Goal: Use online tool/utility: Utilize a website feature to perform a specific function

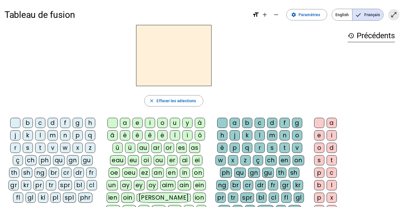
drag, startPoint x: 391, startPoint y: 16, endPoint x: 391, endPoint y: 51, distance: 34.3
click at [391, 16] on mat-icon "open_in_full" at bounding box center [393, 14] width 7 height 7
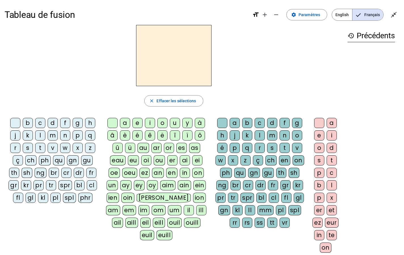
click at [27, 124] on div "b" at bounding box center [28, 123] width 10 height 10
click at [198, 159] on div "ei" at bounding box center [197, 160] width 10 height 10
click at [297, 127] on div "g" at bounding box center [297, 123] width 10 height 10
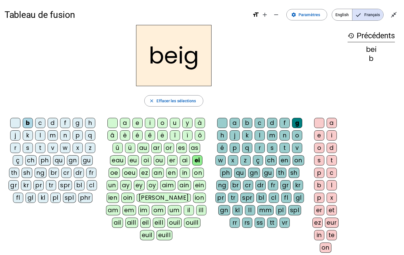
click at [319, 135] on div "e" at bounding box center [319, 135] width 10 height 10
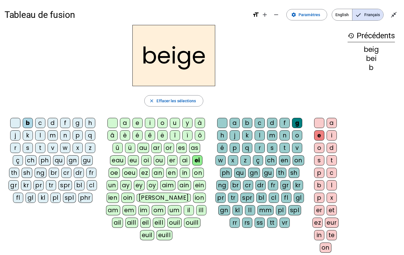
click at [67, 132] on div "n" at bounding box center [65, 135] width 10 height 10
click at [121, 125] on div "a" at bounding box center [125, 123] width 10 height 10
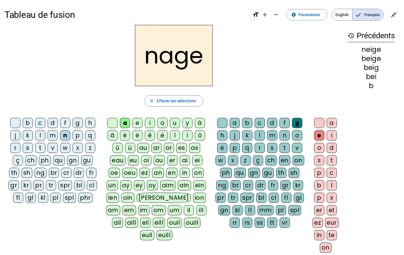
click at [25, 145] on div "s" at bounding box center [28, 148] width 10 height 10
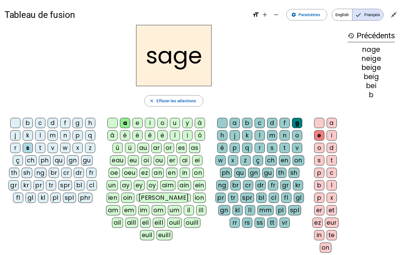
click at [76, 133] on div "p" at bounding box center [78, 135] width 10 height 10
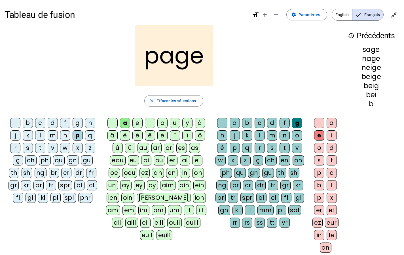
click at [258, 136] on div "l" at bounding box center [260, 135] width 10 height 10
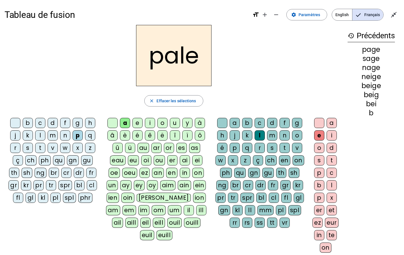
click at [43, 121] on div "c" at bounding box center [40, 123] width 10 height 10
click at [238, 147] on div "p" at bounding box center [235, 148] width 10 height 10
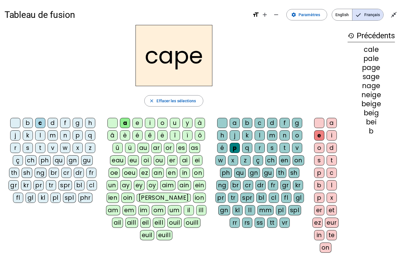
click at [283, 135] on div "n" at bounding box center [284, 135] width 10 height 10
click at [295, 150] on div "v" at bounding box center [297, 148] width 10 height 10
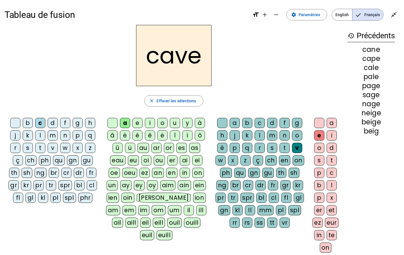
click at [36, 130] on letter-bubble "c" at bounding box center [41, 124] width 12 height 12
click at [36, 138] on div "l" at bounding box center [40, 135] width 10 height 10
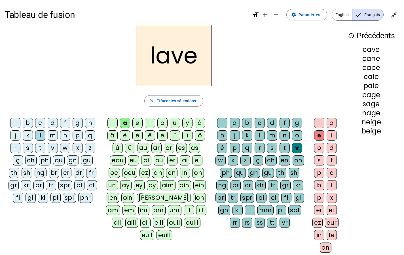
click at [28, 124] on div "b" at bounding box center [28, 123] width 10 height 10
